Goal: Find specific page/section: Find specific page/section

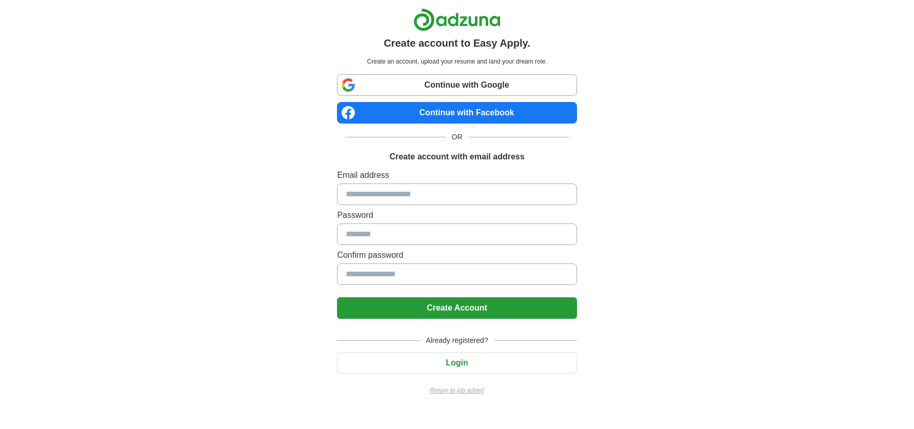
click at [459, 391] on p "Return to job advert" at bounding box center [456, 390] width 239 height 9
